Goal: Use online tool/utility: Use online tool/utility

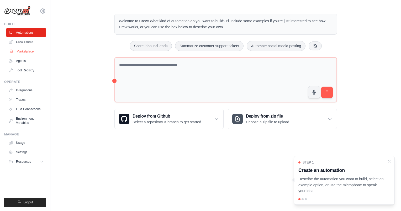
click at [24, 54] on link "Marketplace" at bounding box center [27, 51] width 40 height 8
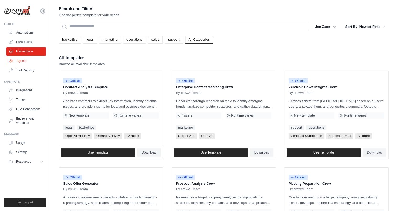
click at [21, 62] on link "Agents" at bounding box center [27, 61] width 40 height 8
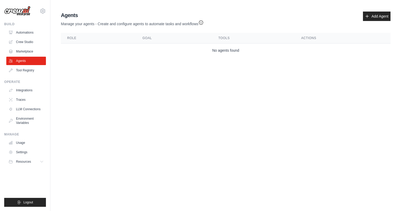
click at [24, 46] on ul "Automations Crew Studio Marketplace Agents Tool Registry" at bounding box center [26, 51] width 40 height 46
click at [25, 30] on link "Automations" at bounding box center [27, 32] width 40 height 8
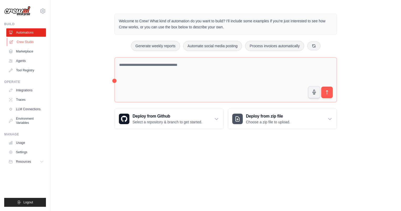
click at [28, 43] on link "Crew Studio" at bounding box center [27, 42] width 40 height 8
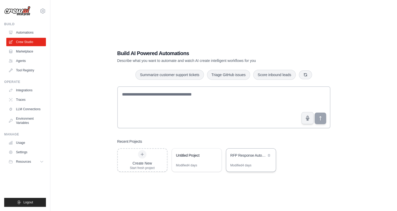
click at [244, 162] on div "RFP Response Automation" at bounding box center [251, 156] width 50 height 15
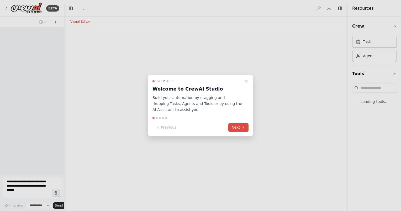
select select "****"
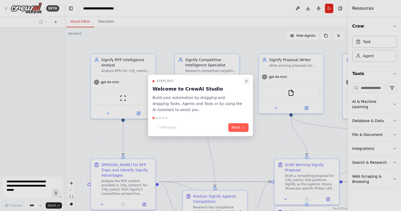
click at [247, 83] on button "Close walkthrough" at bounding box center [246, 81] width 6 height 6
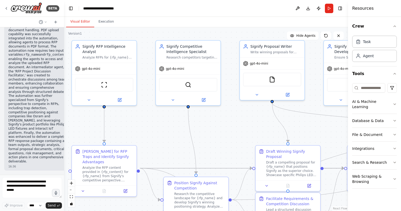
drag, startPoint x: 252, startPoint y: 145, endPoint x: 234, endPoint y: 128, distance: 24.7
click at [235, 133] on div ".deletable-edge-delete-btn { width: 20px; height: 20px; border: 0px solid #ffff…" at bounding box center [206, 119] width 284 height 184
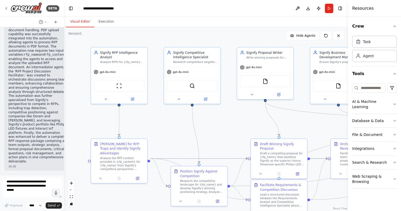
drag, startPoint x: 235, startPoint y: 125, endPoint x: 204, endPoint y: 99, distance: 40.1
click at [204, 99] on div ".deletable-edge-delete-btn { width: 20px; height: 20px; border: 0px solid #ffff…" at bounding box center [206, 119] width 284 height 184
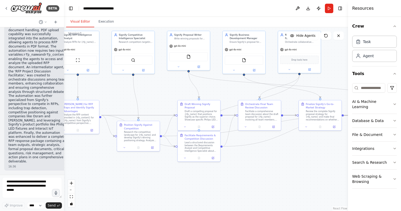
drag, startPoint x: 206, startPoint y: 100, endPoint x: 174, endPoint y: 93, distance: 32.9
click at [174, 93] on div ".deletable-edge-delete-btn { width: 20px; height: 20px; border: 0px solid #ffff…" at bounding box center [206, 119] width 284 height 184
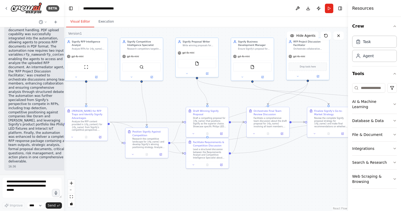
drag, startPoint x: 173, startPoint y: 93, endPoint x: 176, endPoint y: 97, distance: 4.4
click at [176, 97] on div ".deletable-edge-delete-btn { width: 20px; height: 20px; border: 0px solid #ffff…" at bounding box center [206, 119] width 284 height 184
click at [169, 101] on div ".deletable-edge-delete-btn { width: 20px; height: 20px; border: 0px solid #ffff…" at bounding box center [206, 119] width 284 height 184
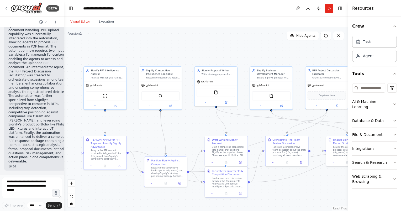
drag, startPoint x: 169, startPoint y: 98, endPoint x: 187, endPoint y: 127, distance: 34.5
click at [187, 127] on div ".deletable-edge-delete-btn { width: 20px; height: 20px; border: 0px solid #ffff…" at bounding box center [206, 119] width 284 height 184
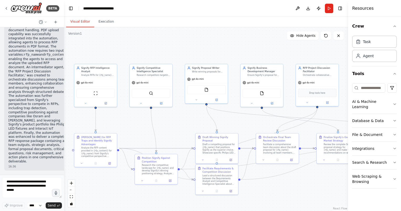
drag, startPoint x: 180, startPoint y: 127, endPoint x: 169, endPoint y: 122, distance: 11.3
click at [170, 124] on div ".deletable-edge-delete-btn { width: 20px; height: 20px; border: 0px solid #ffff…" at bounding box center [206, 119] width 284 height 184
drag, startPoint x: 185, startPoint y: 121, endPoint x: 168, endPoint y: 116, distance: 17.4
click at [168, 116] on div ".deletable-edge-delete-btn { width: 20px; height: 20px; border: 0px solid #ffff…" at bounding box center [206, 119] width 284 height 184
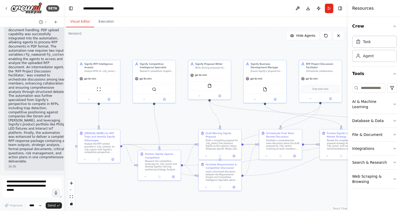
drag, startPoint x: 156, startPoint y: 118, endPoint x: 177, endPoint y: 120, distance: 20.3
click at [177, 120] on div ".deletable-edge-delete-btn { width: 20px; height: 20px; border: 0px solid #ffff…" at bounding box center [206, 119] width 284 height 184
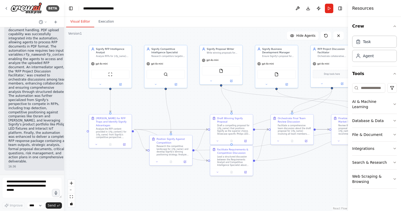
drag, startPoint x: 178, startPoint y: 121, endPoint x: 190, endPoint y: 106, distance: 18.9
click at [190, 106] on div ".deletable-edge-delete-btn { width: 20px; height: 20px; border: 0px solid #ffff…" at bounding box center [206, 119] width 284 height 184
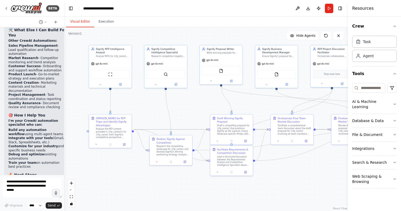
scroll to position [10040, 0]
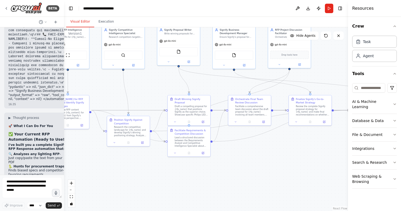
drag, startPoint x: 150, startPoint y: 111, endPoint x: 106, endPoint y: 91, distance: 47.7
click at [106, 91] on div ".deletable-edge-delete-btn { width: 20px; height: 20px; border: 0px solid #ffff…" at bounding box center [206, 119] width 284 height 184
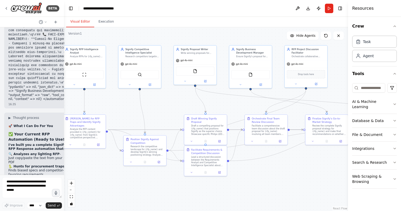
drag, startPoint x: 145, startPoint y: 81, endPoint x: 163, endPoint y: 101, distance: 26.4
click at [163, 101] on div ".deletable-edge-delete-btn { width: 20px; height: 20px; border: 0px solid #ffff…" at bounding box center [206, 119] width 284 height 184
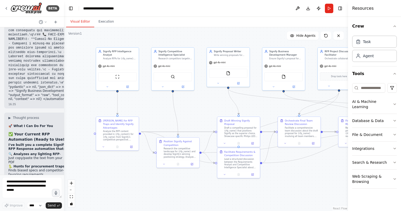
drag, startPoint x: 125, startPoint y: 108, endPoint x: 167, endPoint y: 99, distance: 43.2
click at [156, 110] on div ".deletable-edge-delete-btn { width: 20px; height: 20px; border: 0px solid #ffff…" at bounding box center [206, 119] width 284 height 184
click at [170, 66] on div "gpt-4o-mini" at bounding box center [173, 65] width 43 height 8
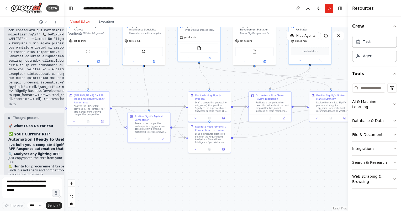
drag, startPoint x: 186, startPoint y: 199, endPoint x: 156, endPoint y: 175, distance: 38.4
click at [156, 175] on div ".deletable-edge-delete-btn { width: 20px; height: 20px; border: 0px solid #ffff…" at bounding box center [206, 119] width 284 height 184
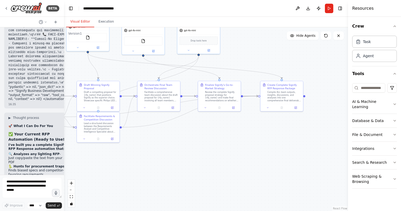
drag, startPoint x: 234, startPoint y: 175, endPoint x: 122, endPoint y: 165, distance: 112.8
click at [122, 165] on div ".deletable-edge-delete-btn { width: 20px; height: 20px; border: 0px solid #ffff…" at bounding box center [206, 119] width 284 height 184
click at [199, 154] on div ".deletable-edge-delete-btn { width: 20px; height: 20px; border: 0px solid #ffff…" at bounding box center [206, 119] width 284 height 184
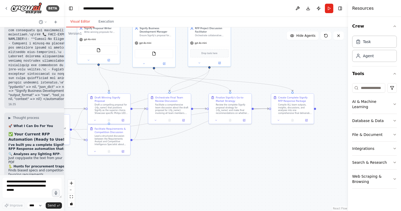
drag, startPoint x: 214, startPoint y: 150, endPoint x: 223, endPoint y: 159, distance: 11.9
click at [223, 159] on div ".deletable-edge-delete-btn { width: 20px; height: 20px; border: 0px solid #ffff…" at bounding box center [206, 119] width 284 height 184
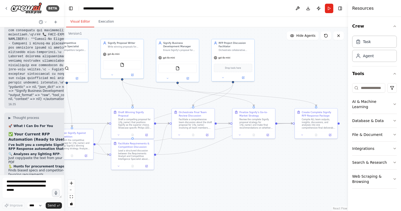
drag, startPoint x: 271, startPoint y: 70, endPoint x: 292, endPoint y: 82, distance: 24.1
click at [292, 82] on div ".deletable-edge-delete-btn { width: 20px; height: 20px; border: 0px solid #ffff…" at bounding box center [206, 119] width 284 height 184
drag, startPoint x: 291, startPoint y: 55, endPoint x: 305, endPoint y: 55, distance: 13.1
click at [305, 55] on div ".deletable-edge-delete-btn { width: 20px; height: 20px; border: 0px solid #ffff…" at bounding box center [206, 119] width 284 height 184
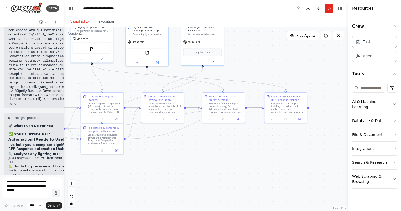
drag, startPoint x: 303, startPoint y: 65, endPoint x: 293, endPoint y: 85, distance: 22.2
click at [259, 50] on div ".deletable-edge-delete-btn { width: 20px; height: 20px; border: 0px solid #ffff…" at bounding box center [206, 119] width 284 height 184
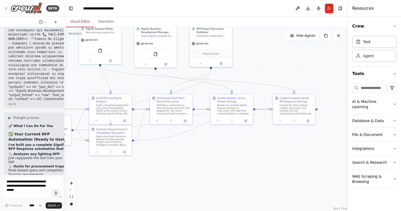
drag, startPoint x: 263, startPoint y: 71, endPoint x: 271, endPoint y: 73, distance: 8.6
click at [271, 73] on div ".deletable-edge-delete-btn { width: 20px; height: 20px; border: 0px solid #ffff…" at bounding box center [206, 119] width 284 height 184
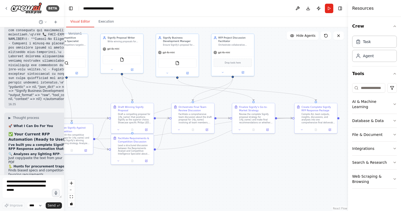
drag, startPoint x: 271, startPoint y: 51, endPoint x: 293, endPoint y: 60, distance: 23.8
click at [293, 60] on div ".deletable-edge-delete-btn { width: 20px; height: 20px; border: 0px solid #ffff…" at bounding box center [206, 119] width 284 height 184
click at [332, 7] on button "Run" at bounding box center [329, 8] width 8 height 9
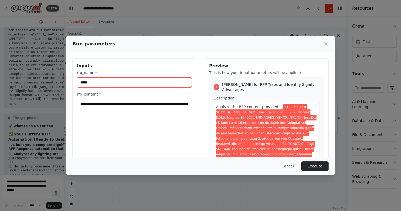
click at [101, 81] on input "*****" at bounding box center [134, 82] width 115 height 10
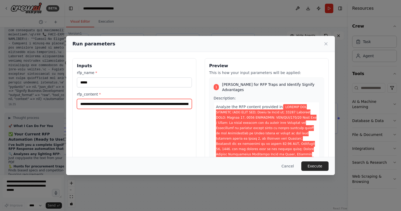
click at [149, 106] on input "rfp_content *" at bounding box center [134, 104] width 115 height 10
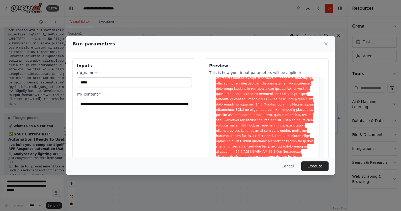
scroll to position [2966, 0]
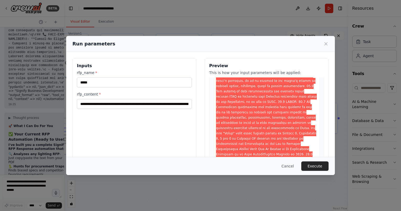
click at [318, 167] on button "Execute" at bounding box center [314, 165] width 27 height 9
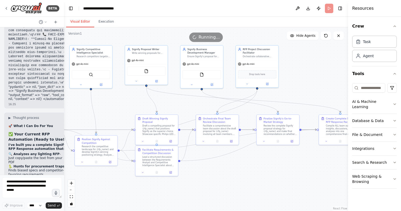
drag, startPoint x: 285, startPoint y: 67, endPoint x: 310, endPoint y: 79, distance: 27.8
click at [310, 79] on div ".deletable-edge-delete-btn { width: 20px; height: 20px; border: 0px solid #ffff…" at bounding box center [206, 119] width 284 height 184
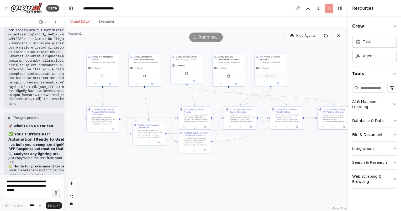
click at [300, 78] on div ".deletable-edge-delete-btn { width: 20px; height: 20px; border: 0px solid #ffff…" at bounding box center [206, 119] width 284 height 184
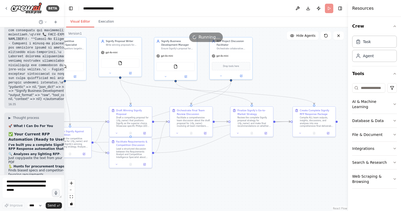
drag, startPoint x: 308, startPoint y: 77, endPoint x: 261, endPoint y: 69, distance: 47.1
click at [261, 69] on div ".deletable-edge-delete-btn { width: 20px; height: 20px; border: 0px solid #ffff…" at bounding box center [206, 119] width 284 height 184
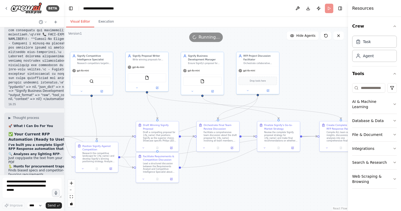
drag, startPoint x: 270, startPoint y: 66, endPoint x: 314, endPoint y: 78, distance: 45.1
click at [314, 78] on div ".deletable-edge-delete-btn { width: 20px; height: 20px; border: 0px solid #ffff…" at bounding box center [206, 119] width 284 height 184
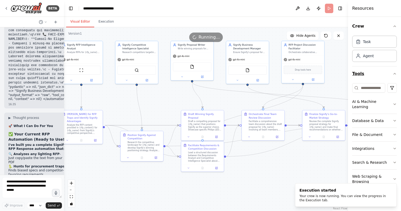
drag, startPoint x: 316, startPoint y: 78, endPoint x: 353, endPoint y: 69, distance: 38.6
click at [353, 69] on div "BETA an agentic landscape with different roles for Request for proposals 11:40 …" at bounding box center [200, 105] width 401 height 211
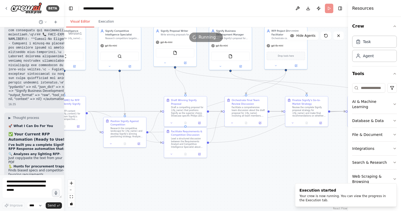
drag, startPoint x: 171, startPoint y: 97, endPoint x: 142, endPoint y: 78, distance: 34.3
click at [142, 82] on div ".deletable-edge-delete-btn { width: 20px; height: 20px; border: 0px solid #ffff…" at bounding box center [206, 119] width 284 height 184
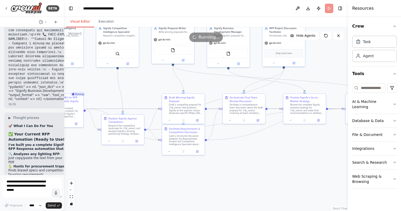
click at [29, 143] on strong "I've built you a complete Signify RFP Response automation that:" at bounding box center [36, 147] width 57 height 8
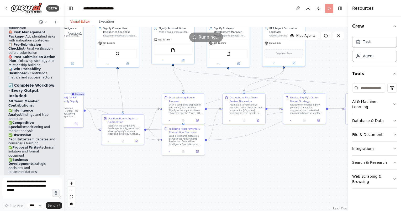
scroll to position [9095, 0]
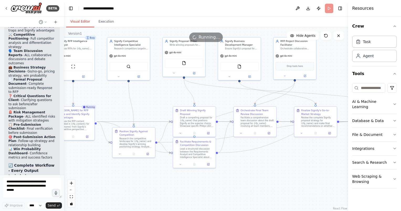
drag, startPoint x: 149, startPoint y: 79, endPoint x: 160, endPoint y: 92, distance: 16.9
click at [160, 92] on div ".deletable-edge-delete-btn { width: 20px; height: 20px; border: 0px solid #ffff…" at bounding box center [206, 119] width 284 height 184
click at [118, 76] on icon at bounding box center [118, 76] width 3 height 3
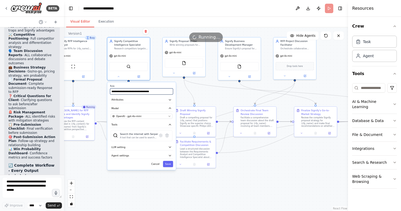
click at [138, 89] on input "**********" at bounding box center [141, 91] width 63 height 6
click at [272, 24] on div "Visual Editor Execution" at bounding box center [206, 22] width 284 height 11
click at [244, 169] on div ".deletable-edge-delete-btn { width: 20px; height: 20px; border: 0px solid #ffff…" at bounding box center [206, 119] width 284 height 184
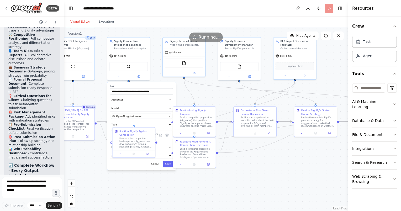
click at [143, 166] on div "Cancel Save" at bounding box center [141, 164] width 63 height 6
click at [138, 123] on button "Tools" at bounding box center [141, 125] width 63 height 6
click at [123, 168] on div ".deletable-edge-delete-btn { width: 20px; height: 20px; border: 0px solid #ffff…" at bounding box center [206, 119] width 284 height 184
click at [111, 154] on div "**********" at bounding box center [141, 119] width 69 height 74
click at [157, 151] on button "Cancel" at bounding box center [155, 150] width 12 height 6
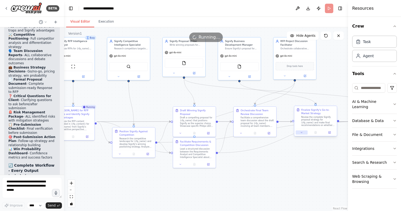
click at [301, 133] on icon at bounding box center [301, 132] width 3 height 3
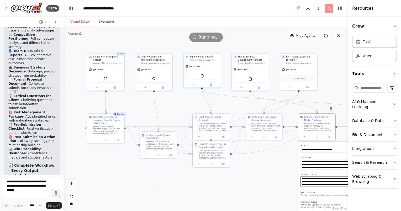
click at [322, 182] on textarea "**********" at bounding box center [328, 181] width 55 height 11
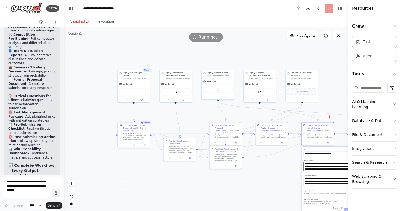
click at [318, 167] on textarea "**********" at bounding box center [328, 166] width 48 height 9
click at [316, 165] on textarea "**********" at bounding box center [328, 166] width 48 height 9
drag, startPoint x: 316, startPoint y: 165, endPoint x: 319, endPoint y: 183, distance: 18.4
click at [319, 183] on div "**********" at bounding box center [328, 181] width 52 height 68
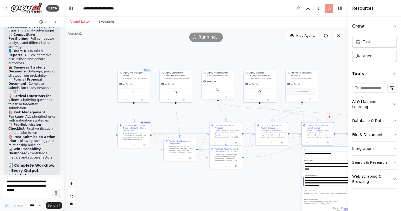
scroll to position [58, 0]
drag, startPoint x: 314, startPoint y: 181, endPoint x: 328, endPoint y: 183, distance: 13.4
click at [328, 183] on textarea "**********" at bounding box center [328, 181] width 48 height 9
click at [323, 180] on textarea "**********" at bounding box center [328, 181] width 48 height 9
click at [321, 180] on textarea "**********" at bounding box center [328, 181] width 48 height 9
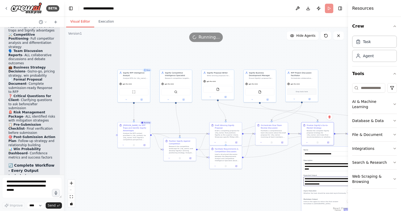
click at [332, 181] on textarea "**********" at bounding box center [328, 181] width 48 height 9
drag, startPoint x: 326, startPoint y: 185, endPoint x: 298, endPoint y: 172, distance: 31.1
click at [298, 172] on div ".deletable-edge-delete-btn { width: 20px; height: 20px; border: 0px solid #ffff…" at bounding box center [206, 119] width 284 height 184
click at [255, 176] on div ".deletable-edge-delete-btn { width: 20px; height: 20px; border: 0px solid #ffff…" at bounding box center [206, 119] width 284 height 184
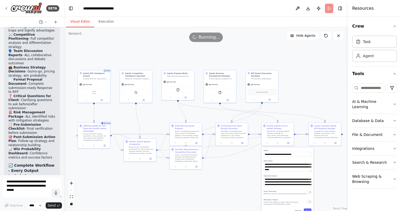
drag, startPoint x: 253, startPoint y: 176, endPoint x: 213, endPoint y: 176, distance: 39.9
click at [213, 176] on div ".deletable-edge-delete-btn { width: 20px; height: 20px; border: 0px solid #ffff…" at bounding box center [206, 119] width 284 height 184
click at [206, 188] on div ".deletable-edge-delete-btn { width: 20px; height: 20px; border: 0px solid #ffff…" at bounding box center [206, 119] width 284 height 184
